Goal: Obtain resource: Obtain resource

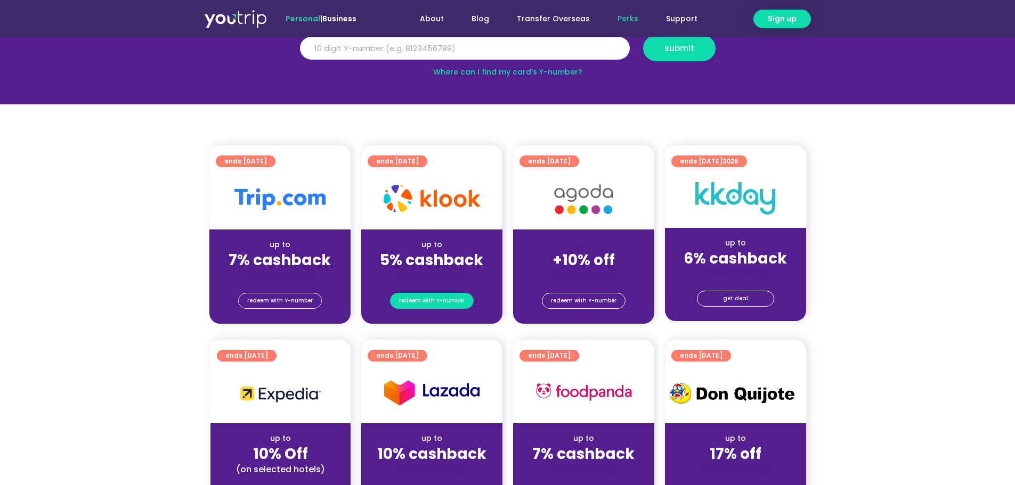
click at [435, 298] on span "redeem with Y-number" at bounding box center [432, 301] width 66 height 15
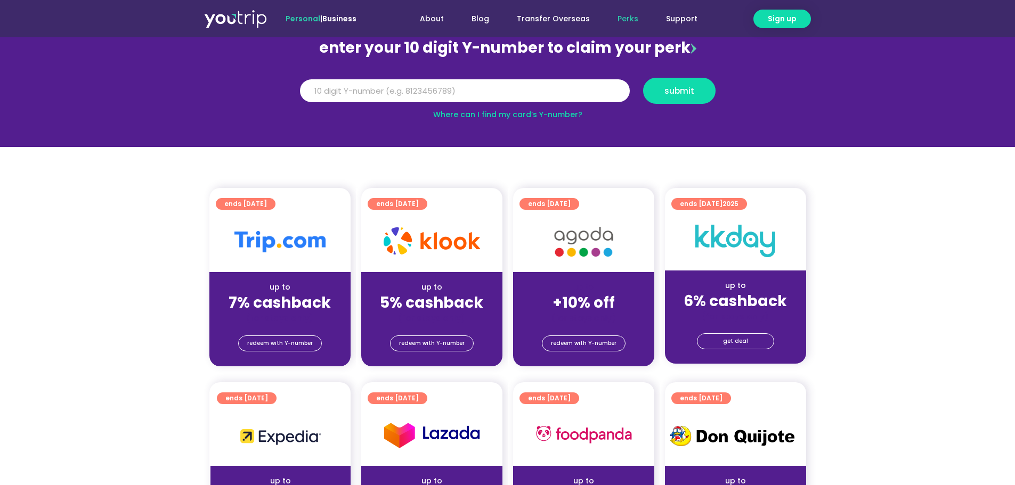
click at [522, 111] on link "Where can I find my card’s Y-number?" at bounding box center [507, 114] width 149 height 11
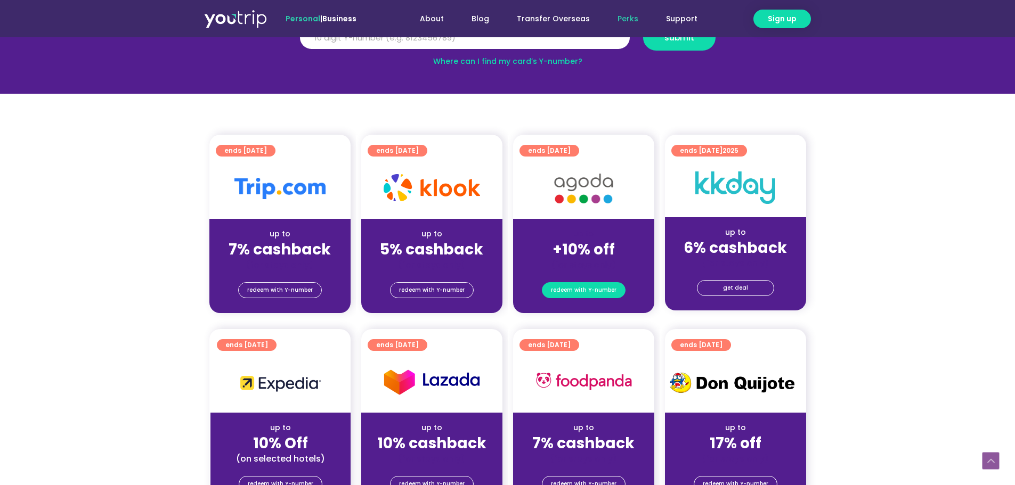
click at [590, 291] on span "redeem with Y-number" at bounding box center [584, 290] width 66 height 15
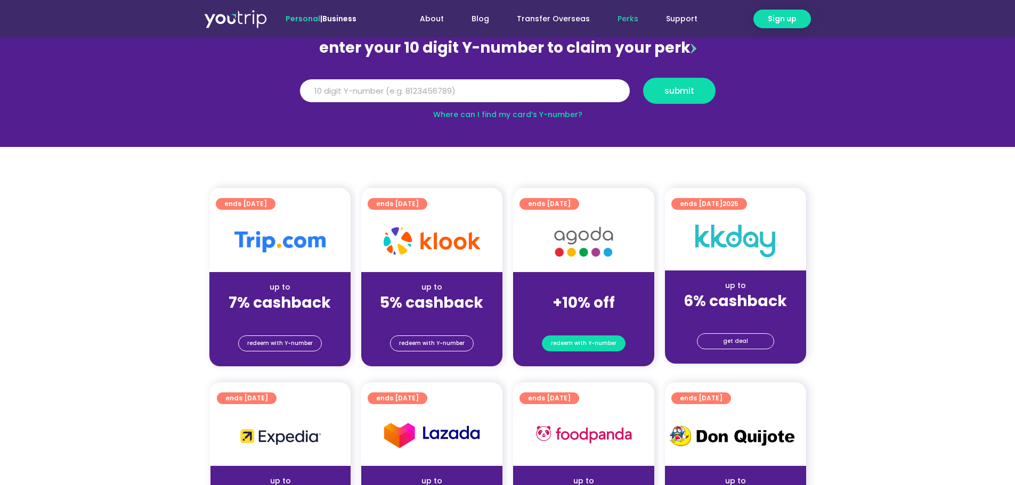
click at [586, 343] on span "redeem with Y-number" at bounding box center [584, 343] width 66 height 15
click at [597, 345] on span "redeem with Y-number" at bounding box center [584, 343] width 66 height 15
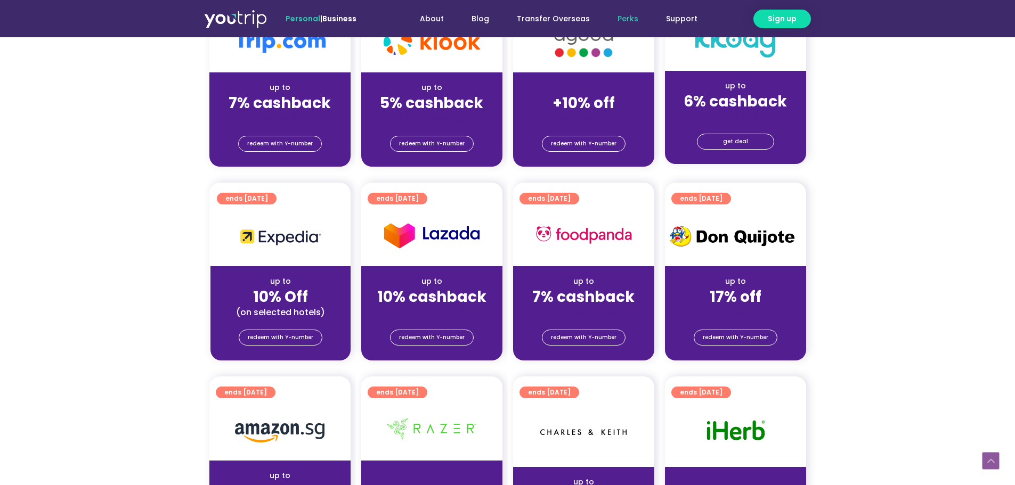
scroll to position [330, 0]
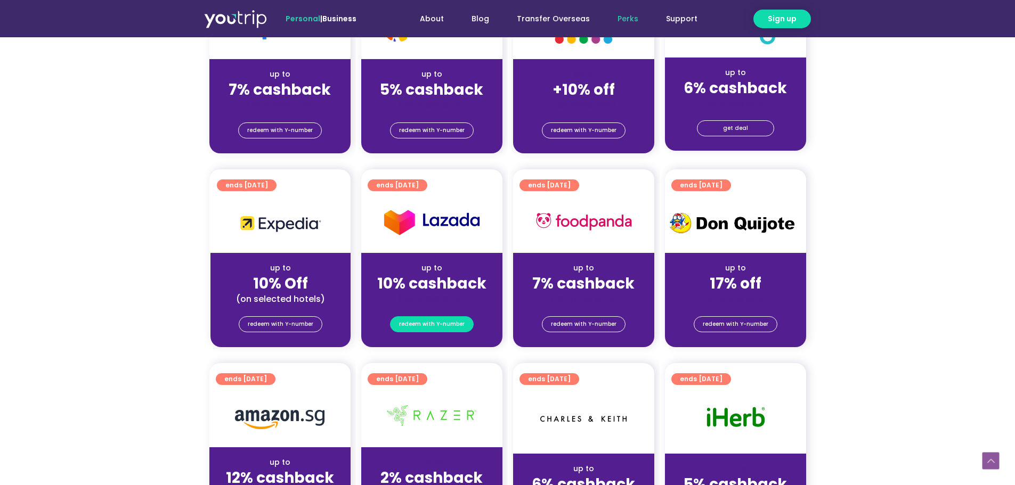
click at [445, 325] on span "redeem with Y-number" at bounding box center [432, 324] width 66 height 15
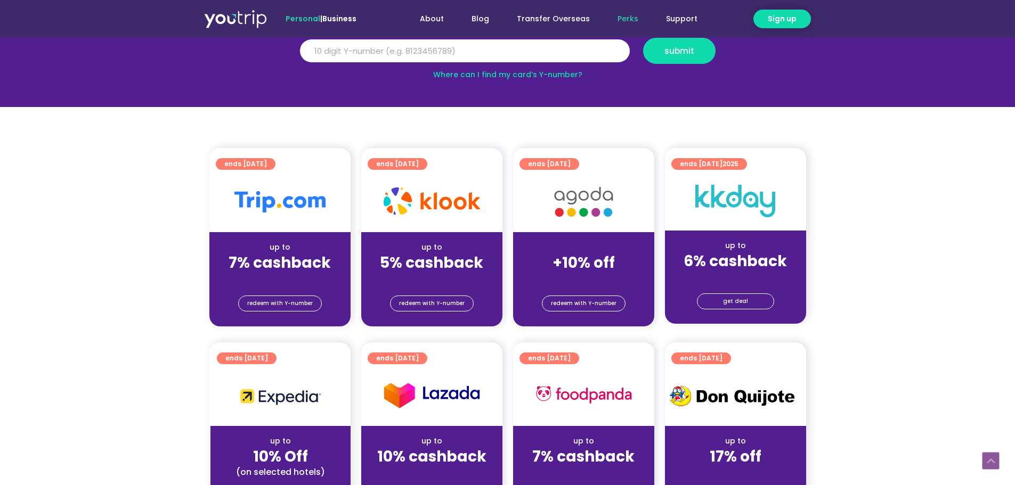
scroll to position [117, 0]
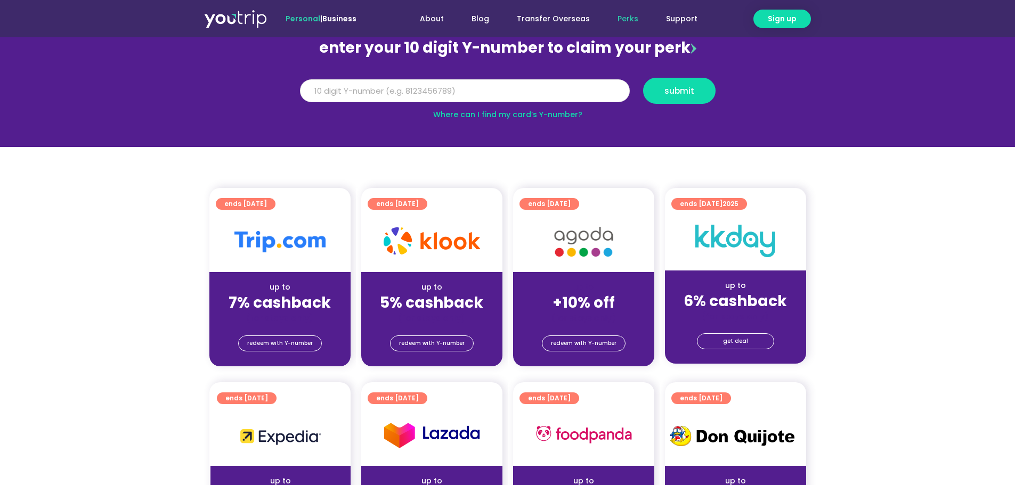
click at [501, 92] on input "Y Number" at bounding box center [465, 90] width 330 height 23
drag, startPoint x: 372, startPoint y: 93, endPoint x: 413, endPoint y: 95, distance: 40.6
click at [375, 93] on input "Y Number" at bounding box center [465, 90] width 330 height 23
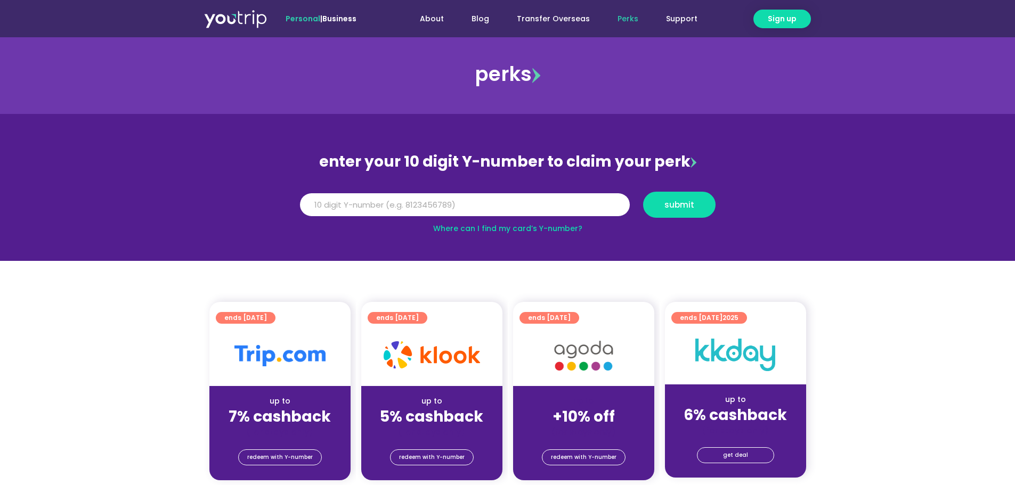
scroll to position [0, 0]
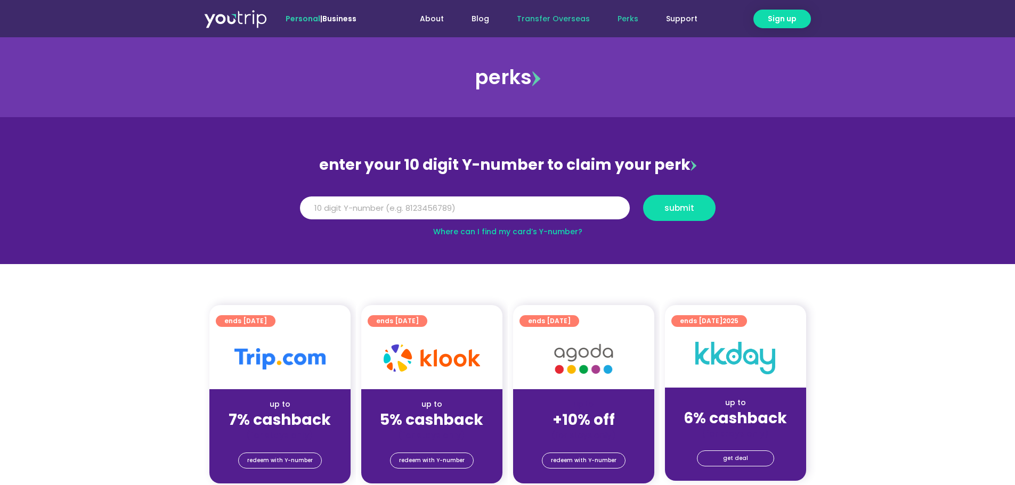
click at [586, 12] on link "Transfer Overseas" at bounding box center [553, 19] width 101 height 20
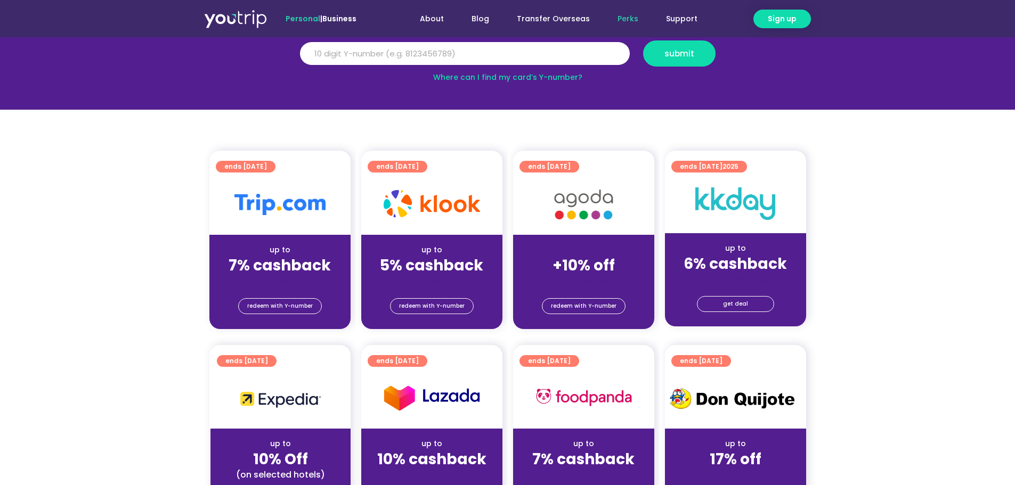
scroll to position [53, 0]
